Goal: Task Accomplishment & Management: Manage account settings

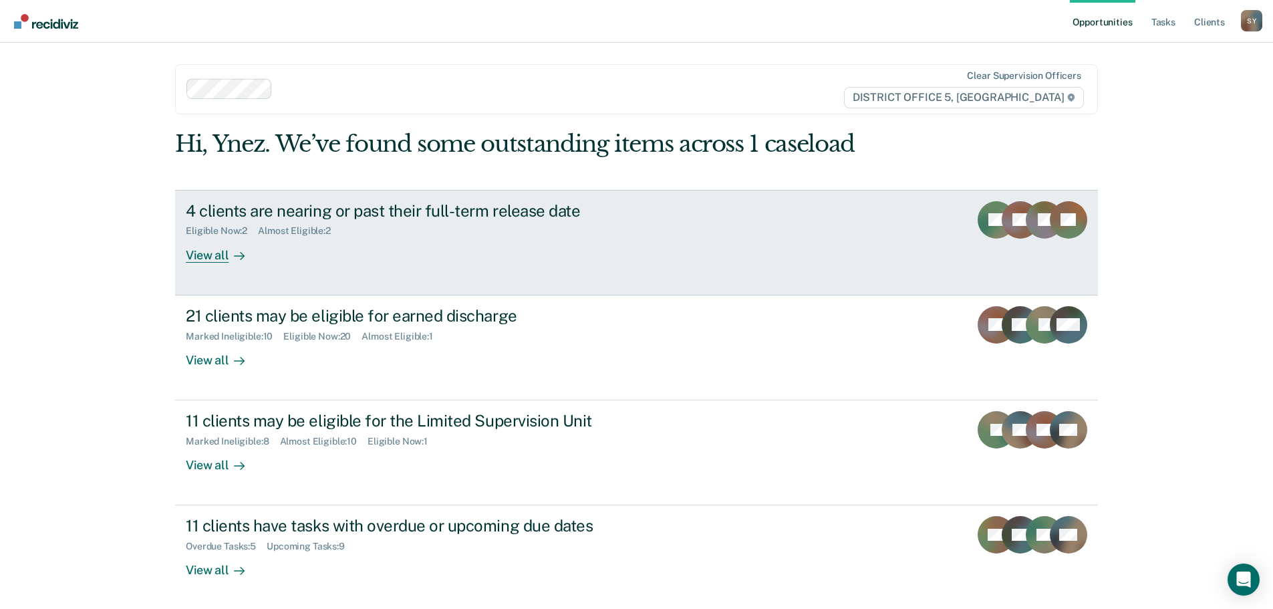
click at [207, 248] on div "View all" at bounding box center [223, 250] width 75 height 26
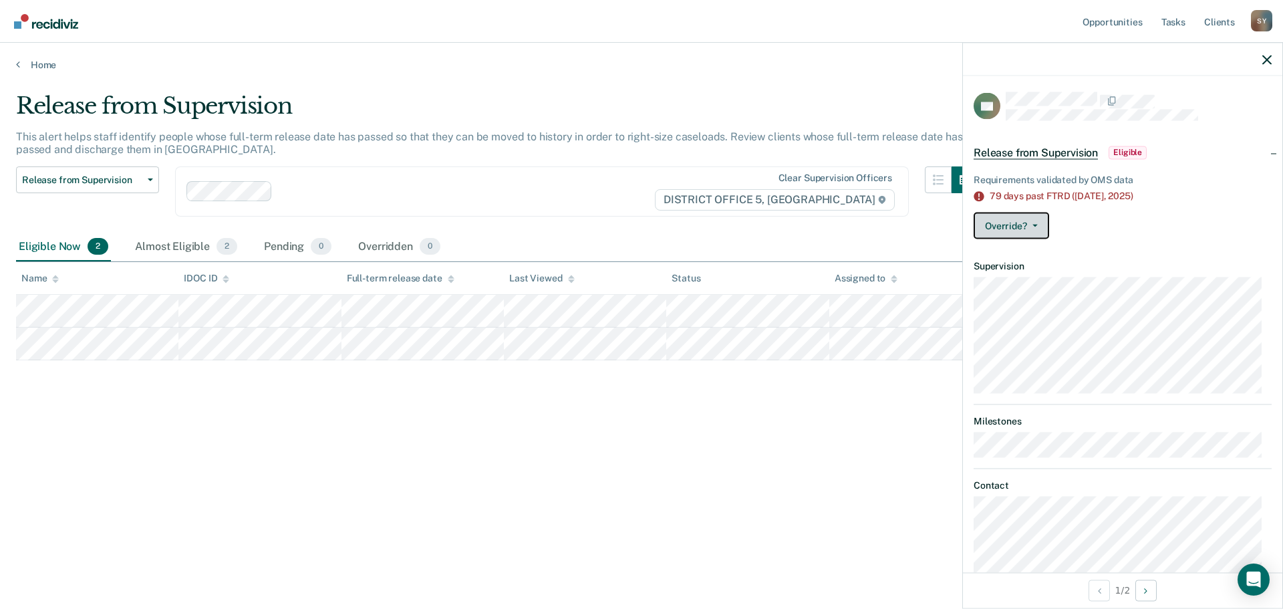
click at [1012, 229] on button "Override?" at bounding box center [1012, 226] width 76 height 27
click at [1039, 282] on button "[PERSON_NAME]" at bounding box center [1038, 279] width 129 height 21
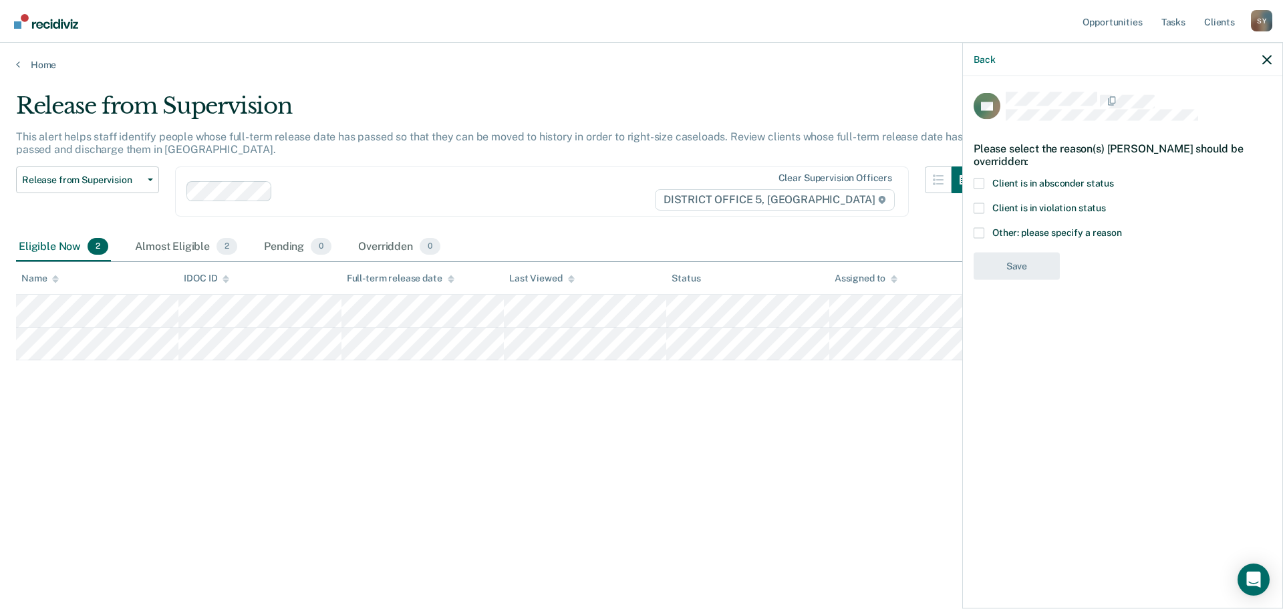
click at [982, 205] on span at bounding box center [979, 208] width 11 height 11
click at [1106, 203] on input "Client is in violation status" at bounding box center [1106, 203] width 0 height 0
click at [1029, 313] on button "Save" at bounding box center [1017, 320] width 86 height 27
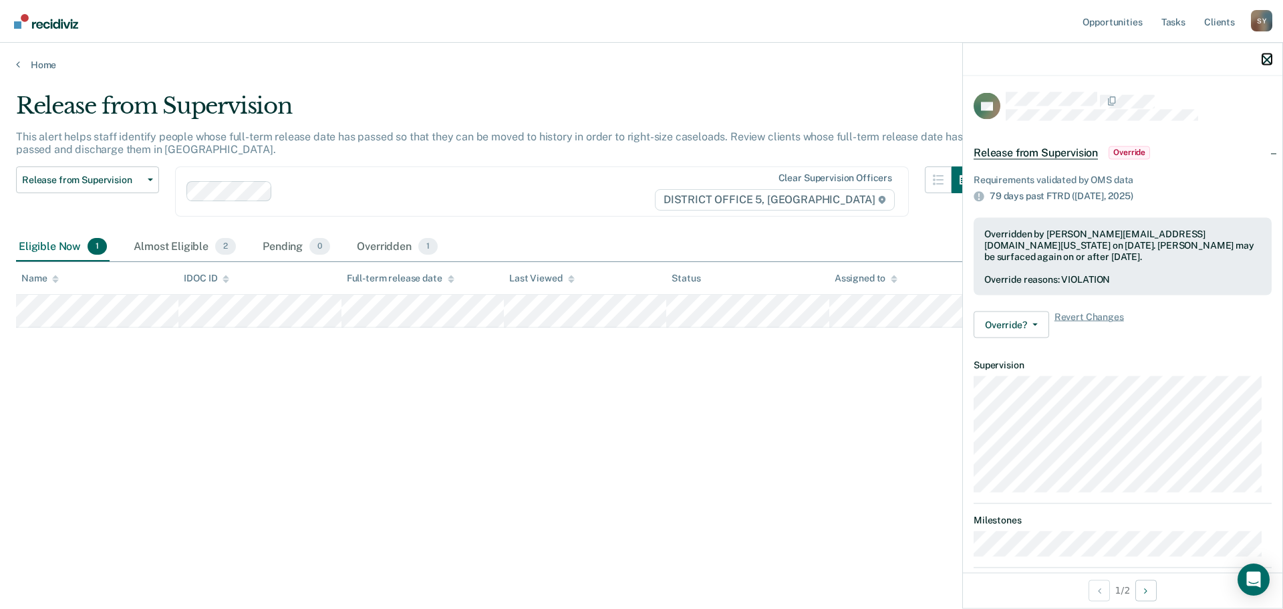
click at [1265, 61] on icon "button" at bounding box center [1266, 59] width 9 height 9
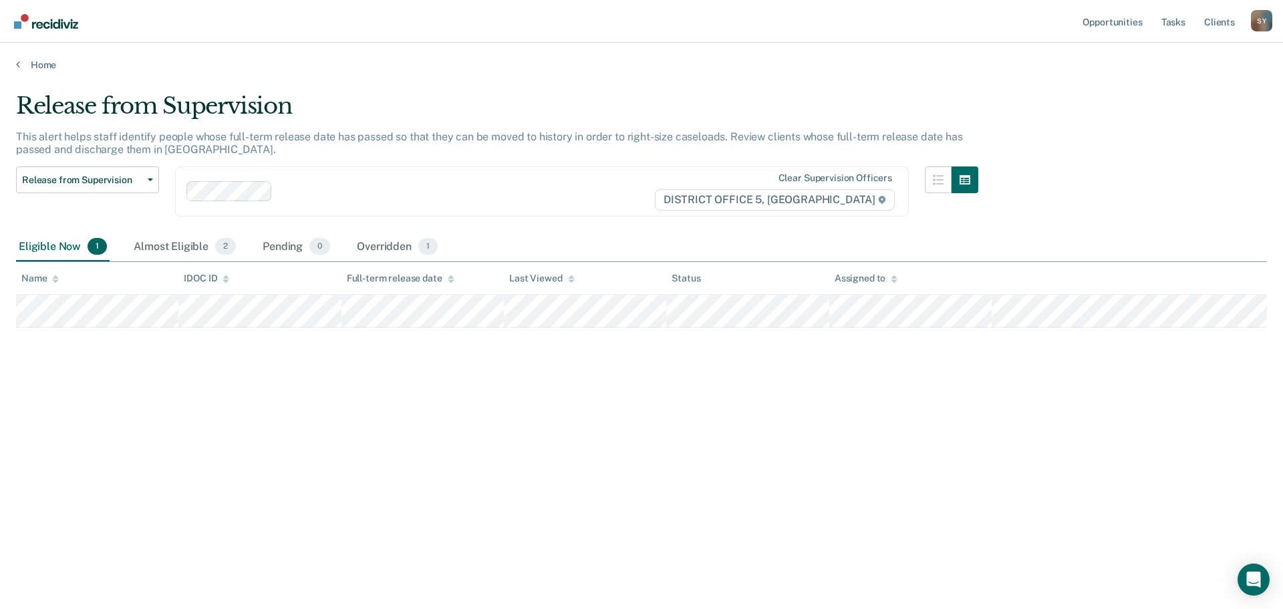
click at [30, 57] on div "Home" at bounding box center [641, 57] width 1283 height 28
click at [23, 60] on link "Home" at bounding box center [641, 65] width 1251 height 12
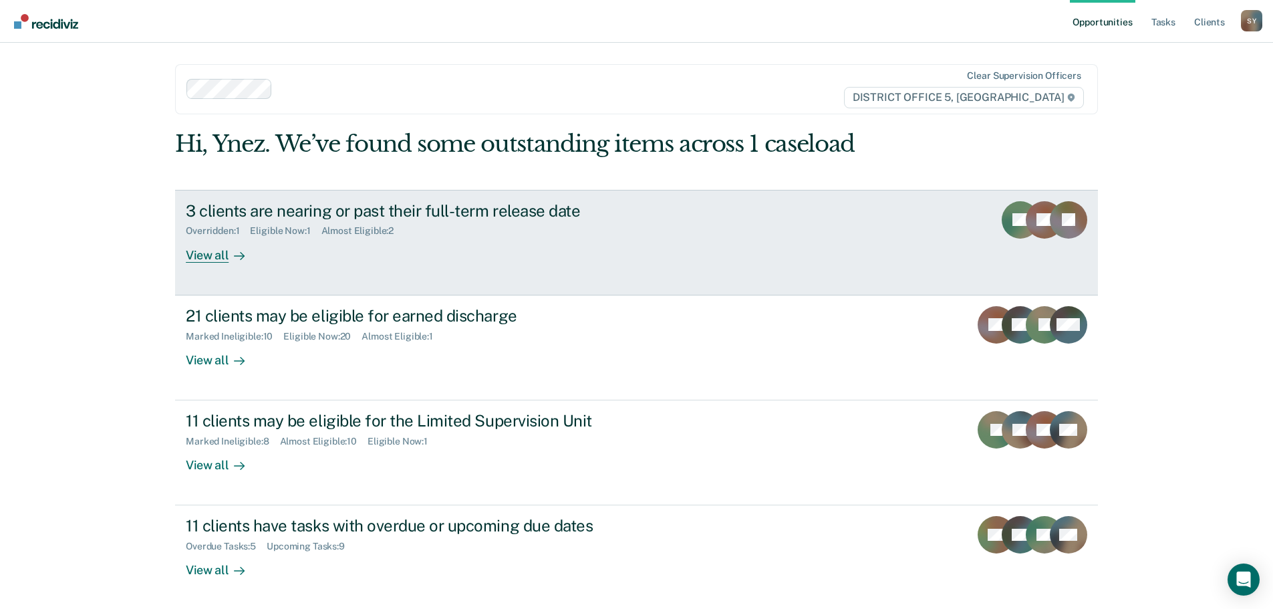
click at [221, 253] on div "View all" at bounding box center [223, 250] width 75 height 26
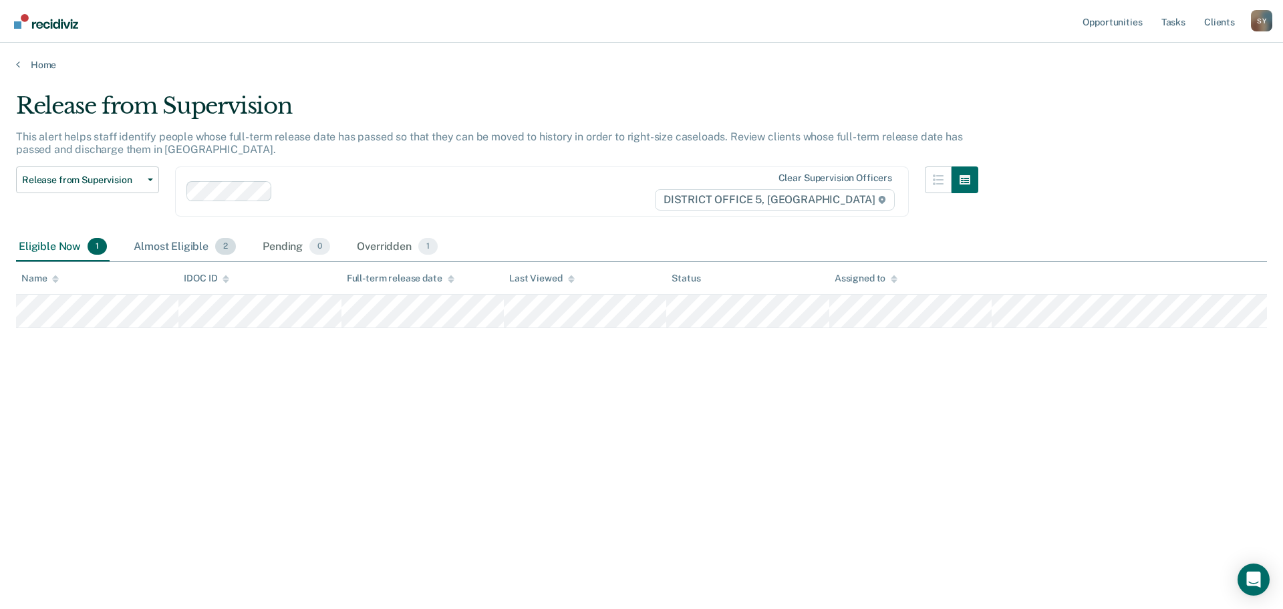
click at [203, 237] on div "Almost Eligible 2" at bounding box center [185, 247] width 108 height 29
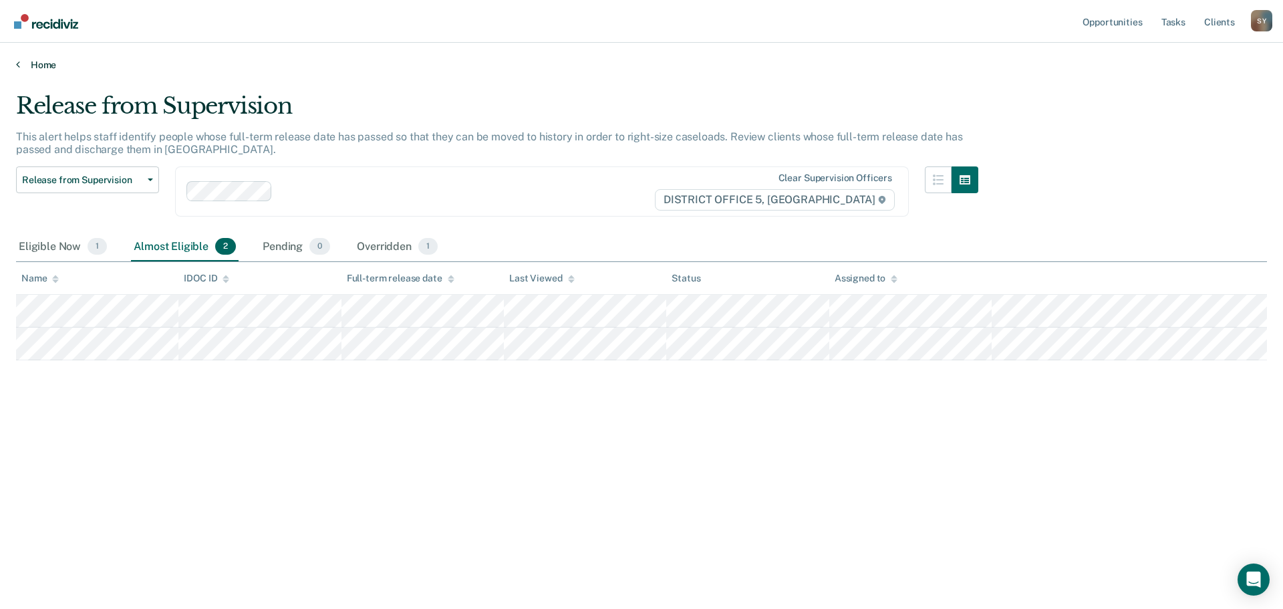
click at [33, 59] on link "Home" at bounding box center [641, 65] width 1251 height 12
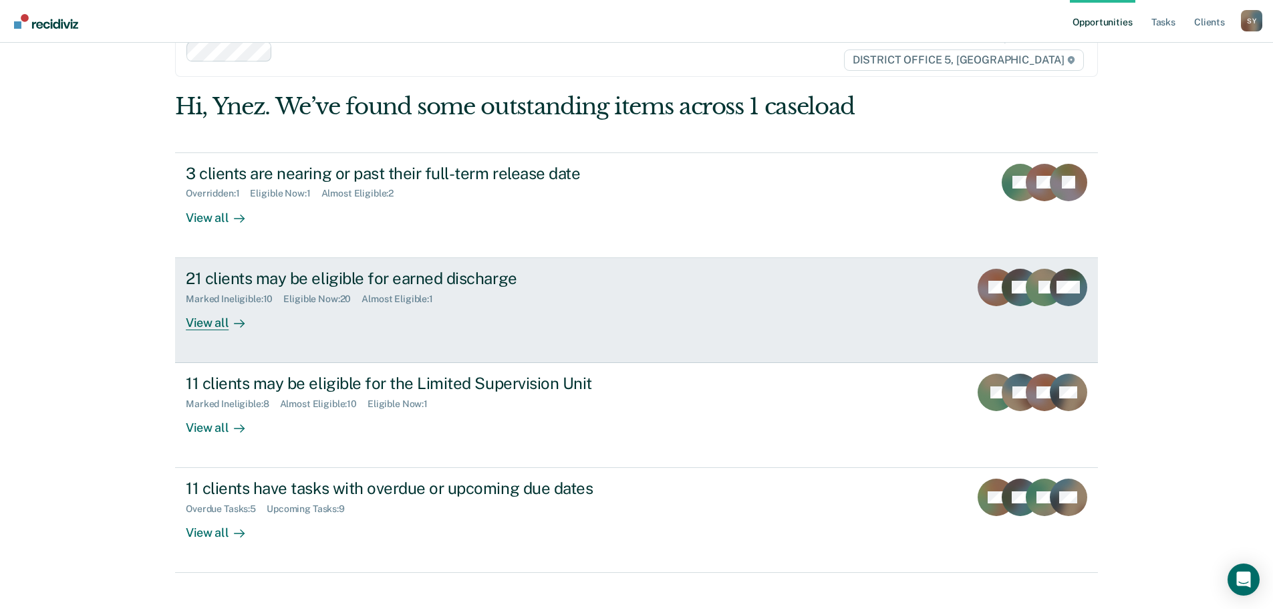
scroll to position [55, 0]
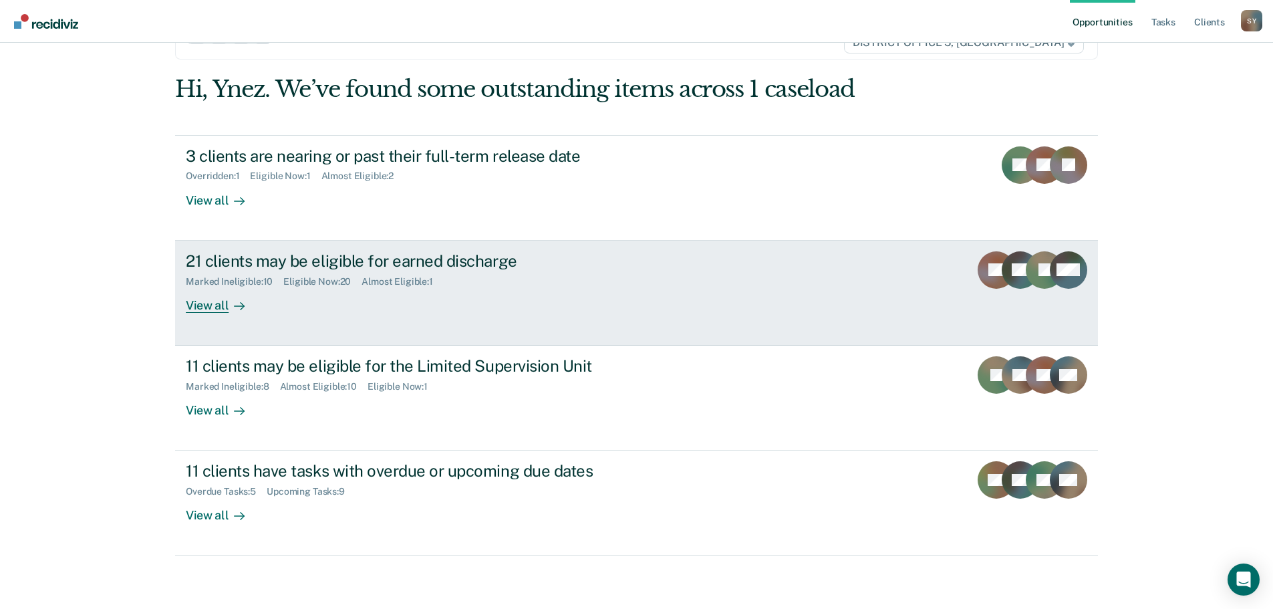
click at [215, 307] on div "View all" at bounding box center [223, 300] width 75 height 26
